Goal: Obtain resource: Obtain resource

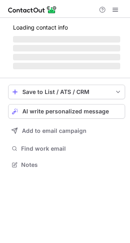
scroll to position [170, 130]
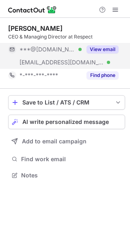
click at [109, 49] on button "View email" at bounding box center [102, 49] width 32 height 8
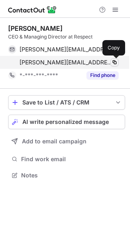
click at [112, 63] on span at bounding box center [114, 62] width 6 height 6
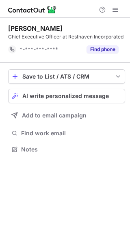
scroll to position [144, 130]
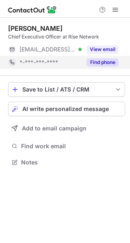
scroll to position [157, 130]
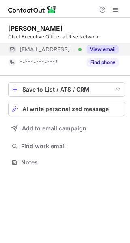
click at [98, 53] on button "View email" at bounding box center [102, 49] width 32 height 8
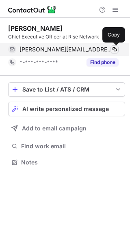
click at [114, 52] on span at bounding box center [114, 49] width 6 height 6
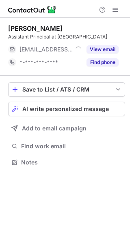
scroll to position [157, 130]
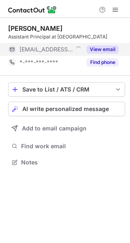
click at [94, 49] on button "View email" at bounding box center [102, 49] width 32 height 8
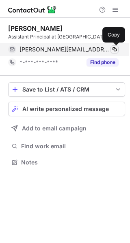
click at [113, 50] on span at bounding box center [114, 49] width 6 height 6
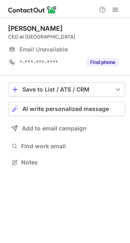
scroll to position [157, 130]
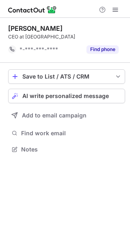
click at [109, 30] on div "Michael Tait" at bounding box center [66, 28] width 117 height 8
